Goal: Transaction & Acquisition: Book appointment/travel/reservation

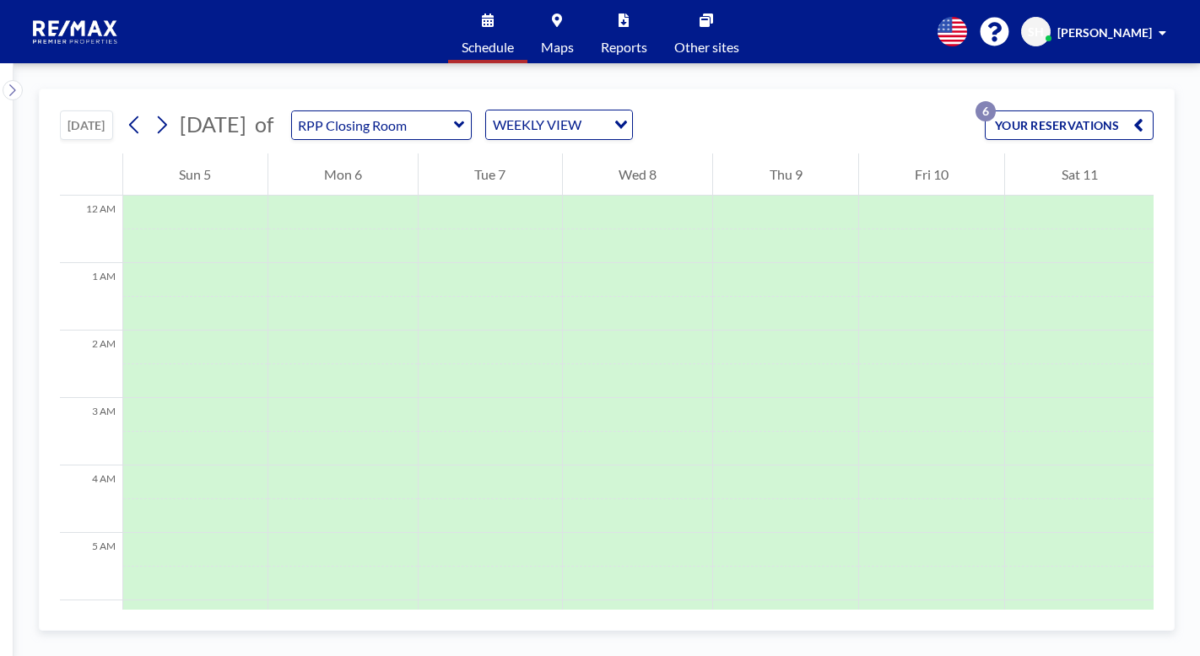
click at [1028, 130] on button "YOUR RESERVATIONS 6" at bounding box center [1069, 126] width 169 height 30
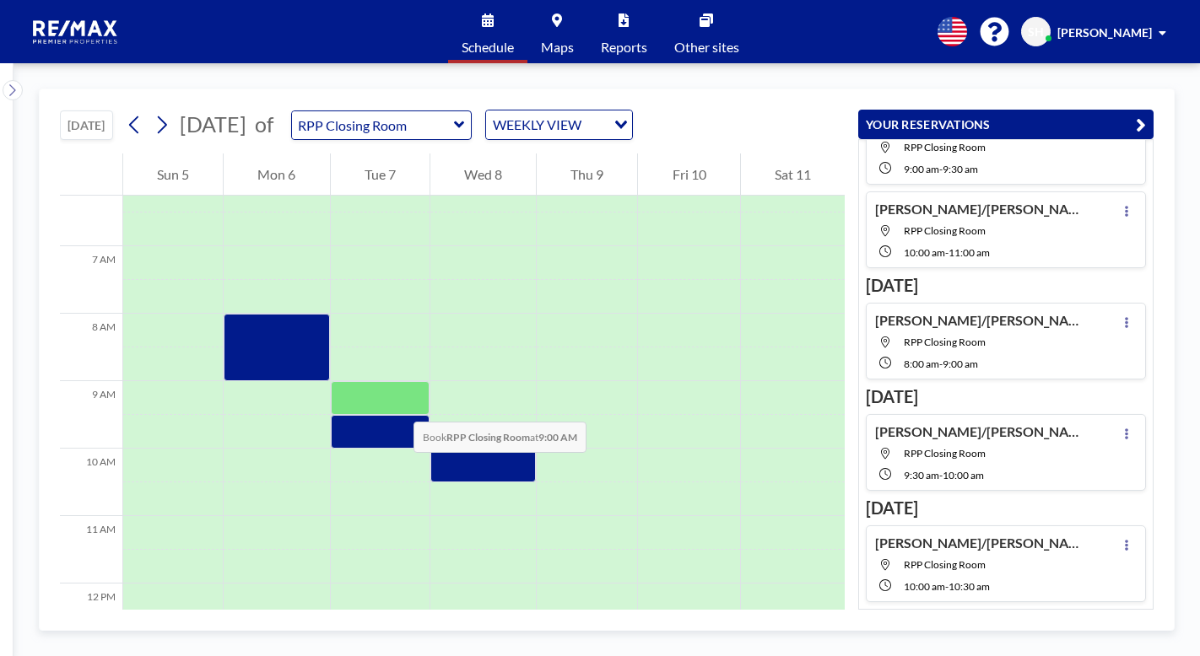
scroll to position [506, 0]
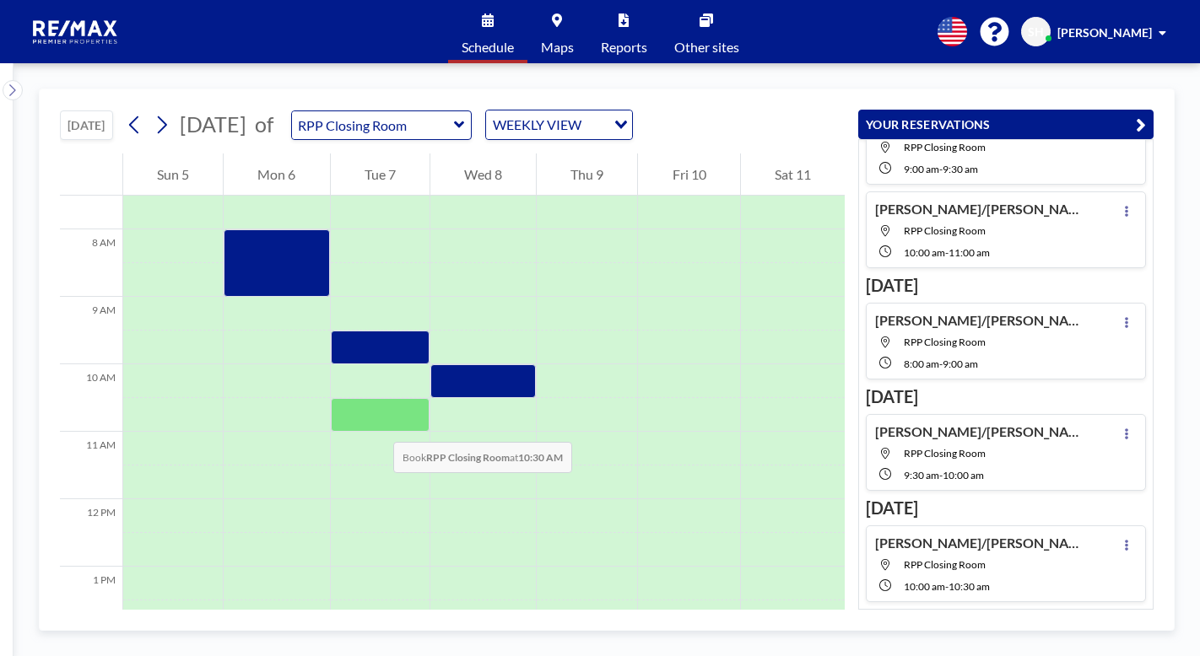
click at [376, 424] on div at bounding box center [380, 415] width 99 height 34
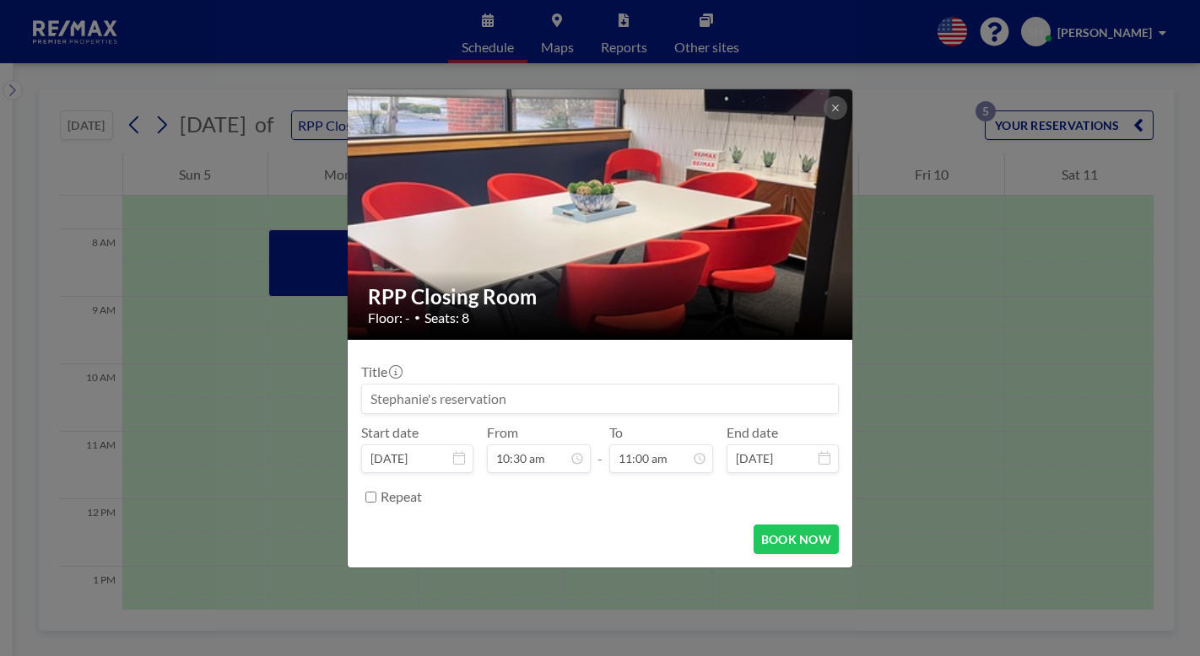
click at [427, 397] on input at bounding box center [600, 399] width 476 height 29
click at [839, 106] on icon at bounding box center [835, 108] width 10 height 10
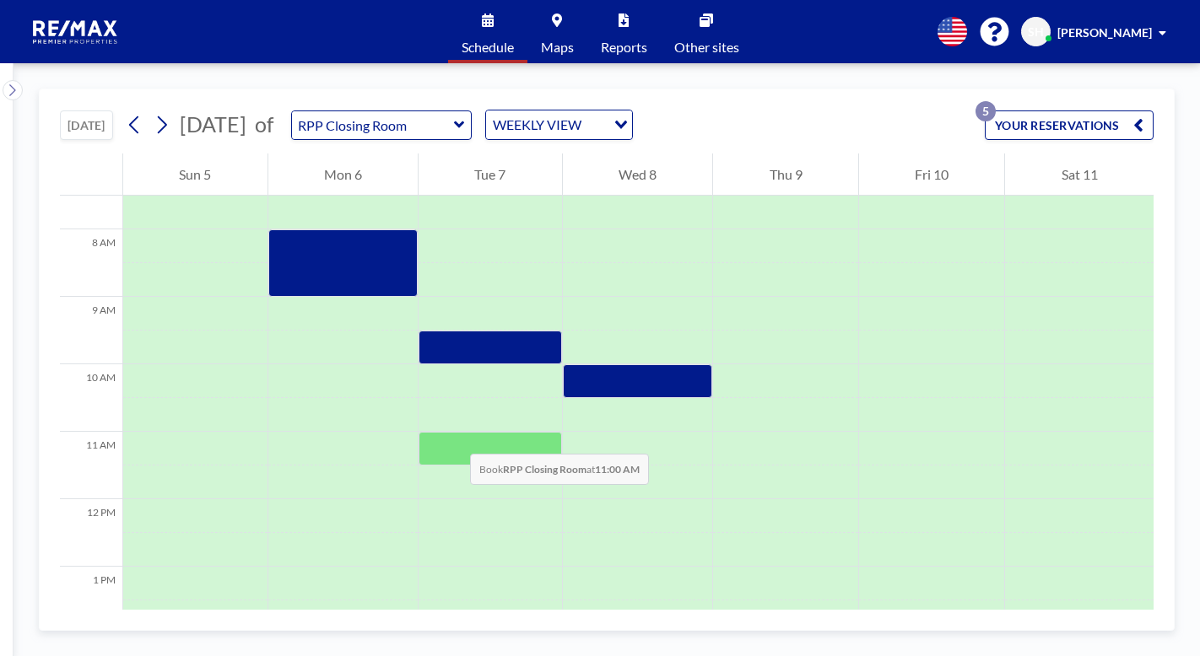
click at [454, 437] on div at bounding box center [489, 449] width 143 height 34
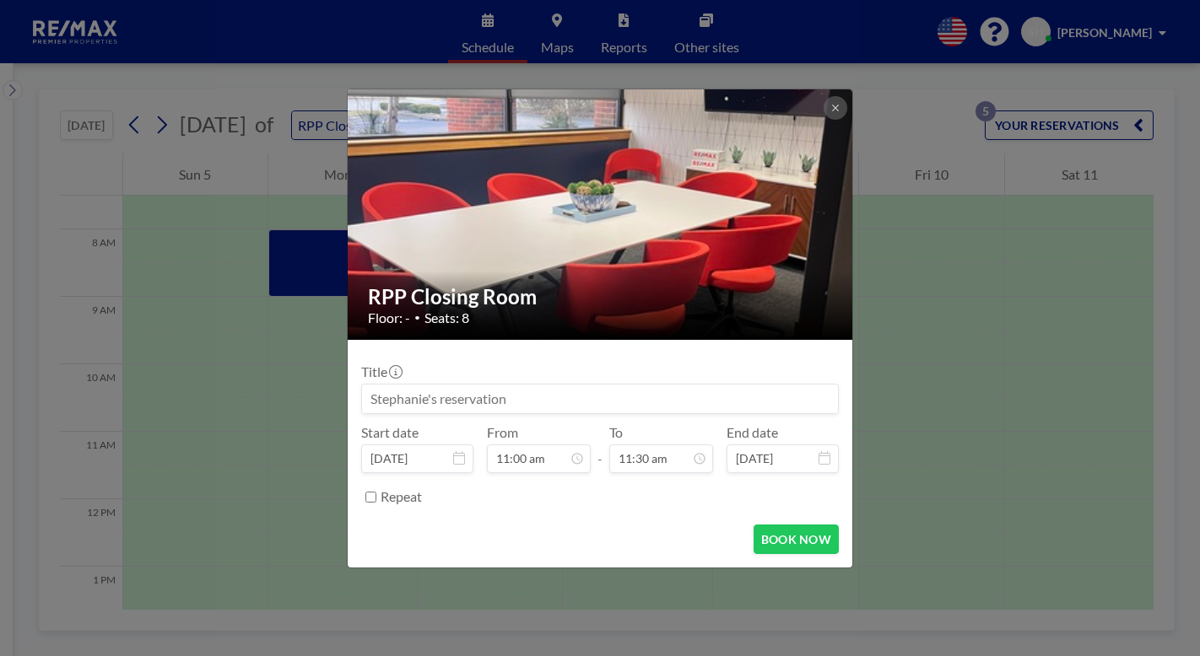
click at [437, 402] on input at bounding box center [600, 399] width 476 height 29
click at [402, 405] on input at bounding box center [600, 399] width 476 height 29
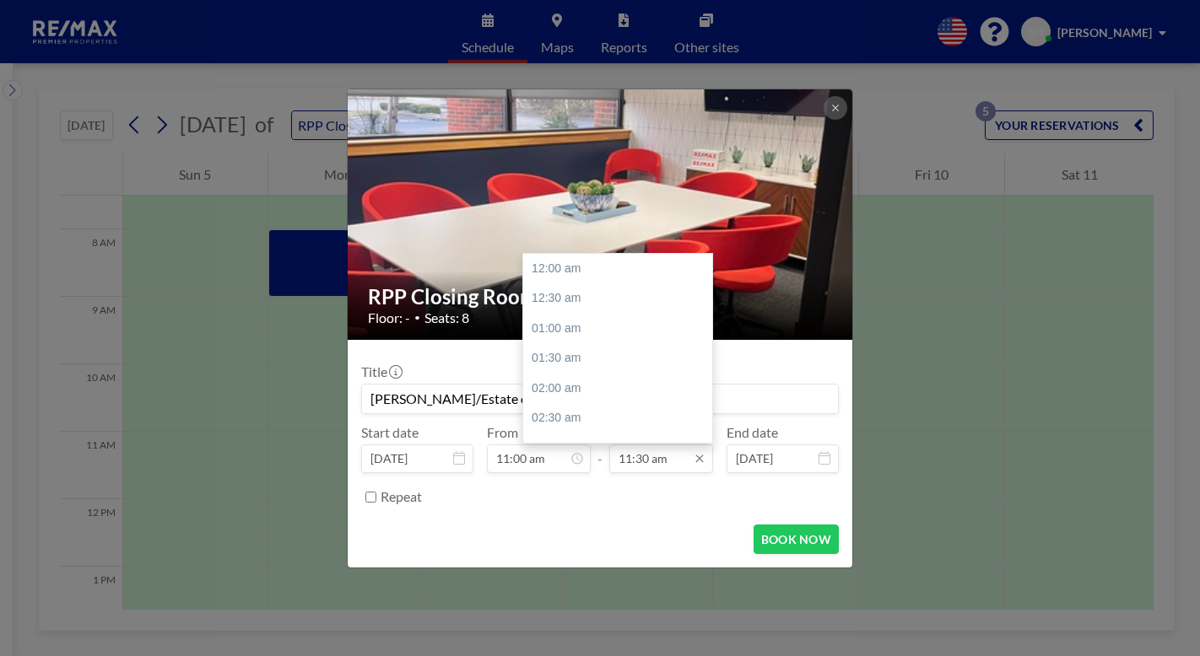
scroll to position [691, 0]
click at [626, 463] on input "11:30 am" at bounding box center [661, 459] width 104 height 29
click at [587, 304] on div "12:00 pm" at bounding box center [621, 298] width 197 height 30
type input "[PERSON_NAME]/Estate of [PERSON_NAME]"
type input "12:00 pm"
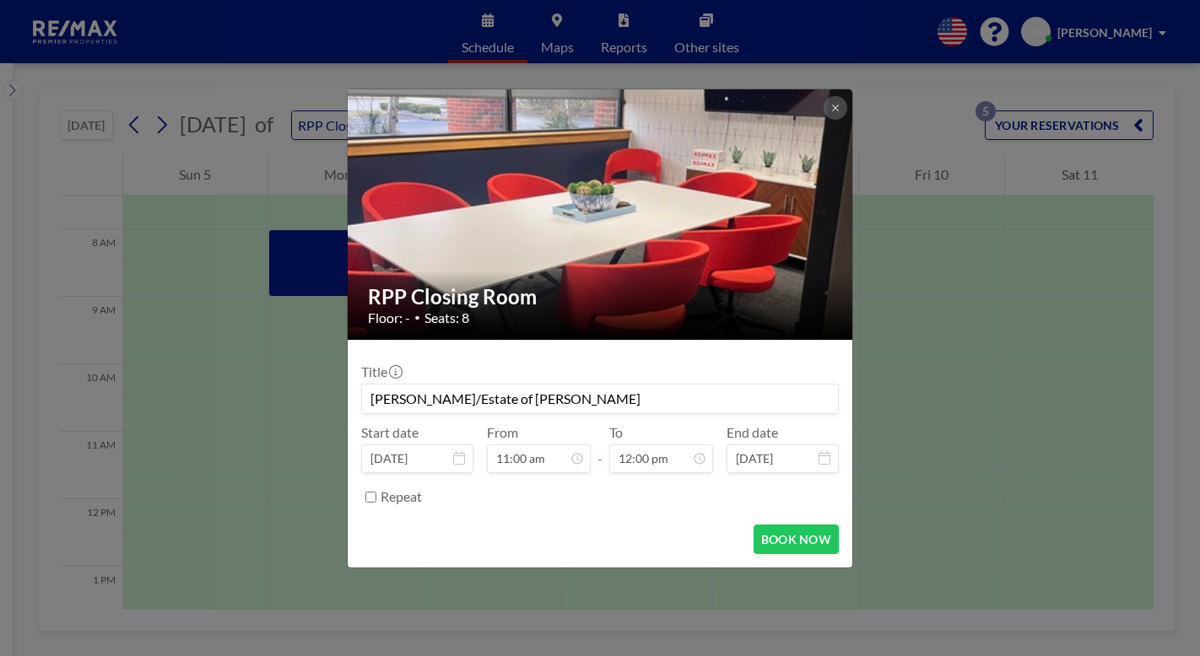
click at [631, 393] on input "[PERSON_NAME]/Estate of [PERSON_NAME]" at bounding box center [600, 399] width 476 height 29
click at [636, 397] on input "[PERSON_NAME]/Estate of [PERSON_NAME]" at bounding box center [600, 399] width 476 height 29
click at [806, 542] on button "BOOK NOW" at bounding box center [795, 540] width 85 height 30
type input "[PERSON_NAME]/Estate of [PERSON_NAME]-347 [US_STATE] Ct-[PERSON_NAME]"
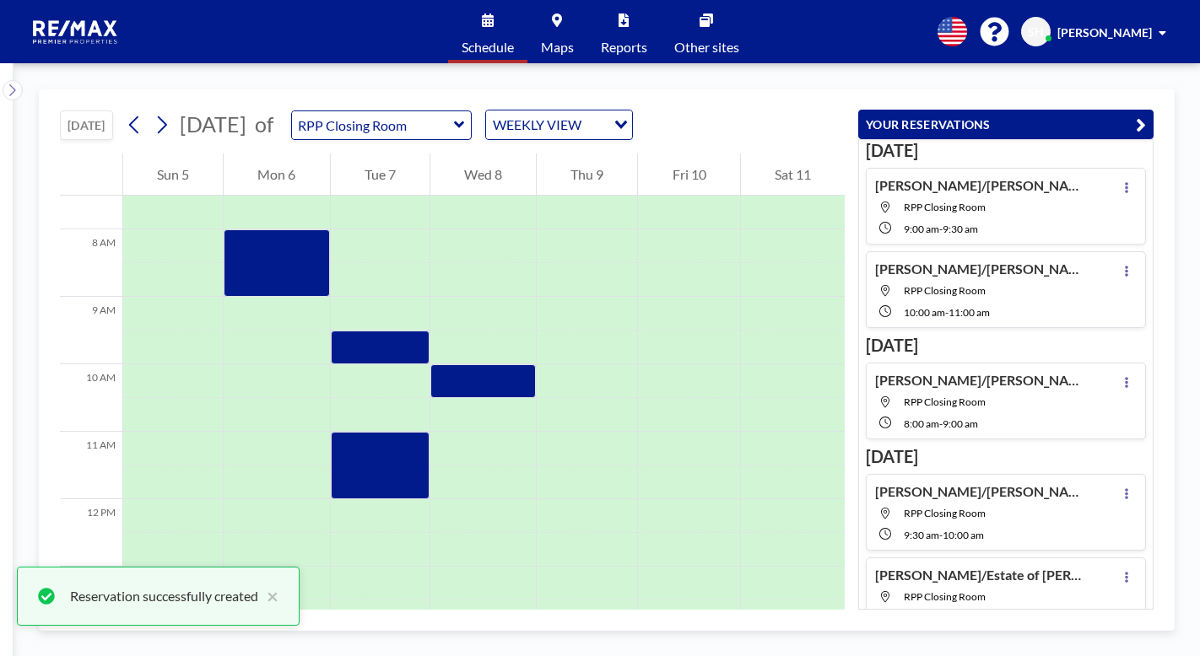
scroll to position [143, 0]
